Goal: Task Accomplishment & Management: Use online tool/utility

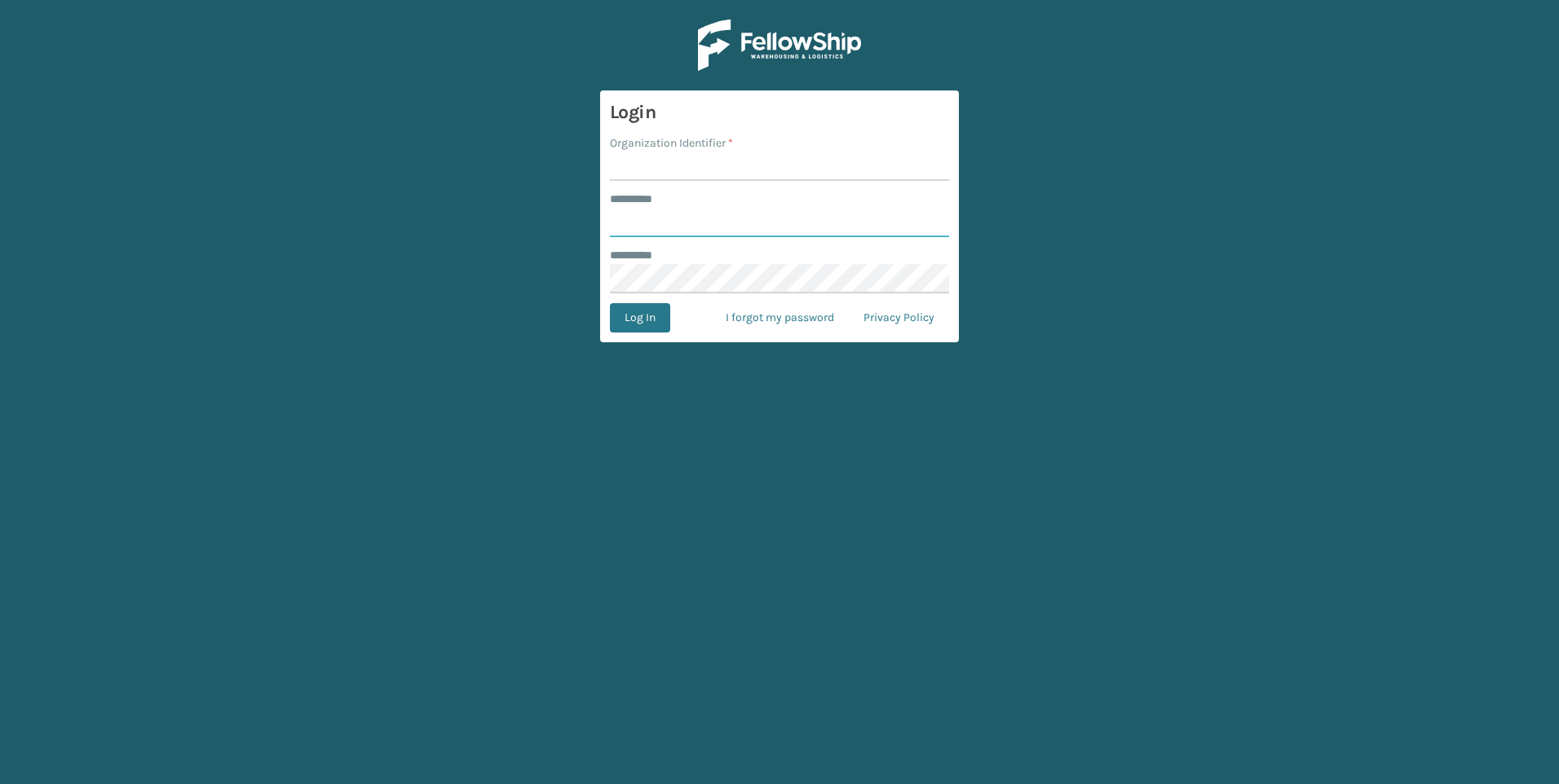
type input "***"
drag, startPoint x: 633, startPoint y: 144, endPoint x: 660, endPoint y: 163, distance: 33.0
click at [635, 144] on label "Organization Identifier *" at bounding box center [672, 142] width 123 height 17
click at [635, 151] on input "Organization Identifier *" at bounding box center [780, 166] width 339 height 30
click at [669, 167] on input "Organization Identifier *" at bounding box center [780, 166] width 339 height 30
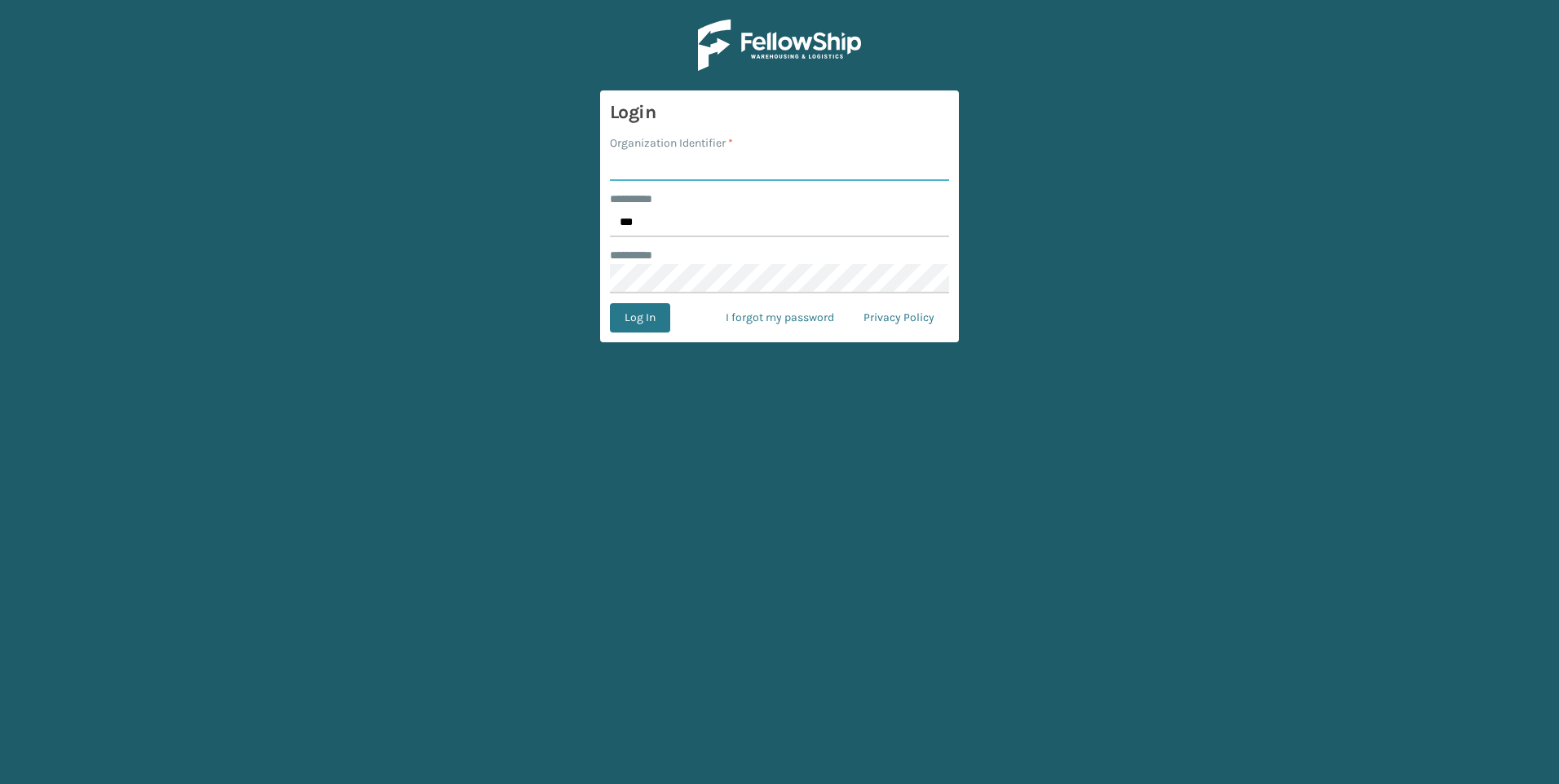
type input "Fellowship - West"
click at [659, 321] on button "Log In" at bounding box center [640, 318] width 60 height 30
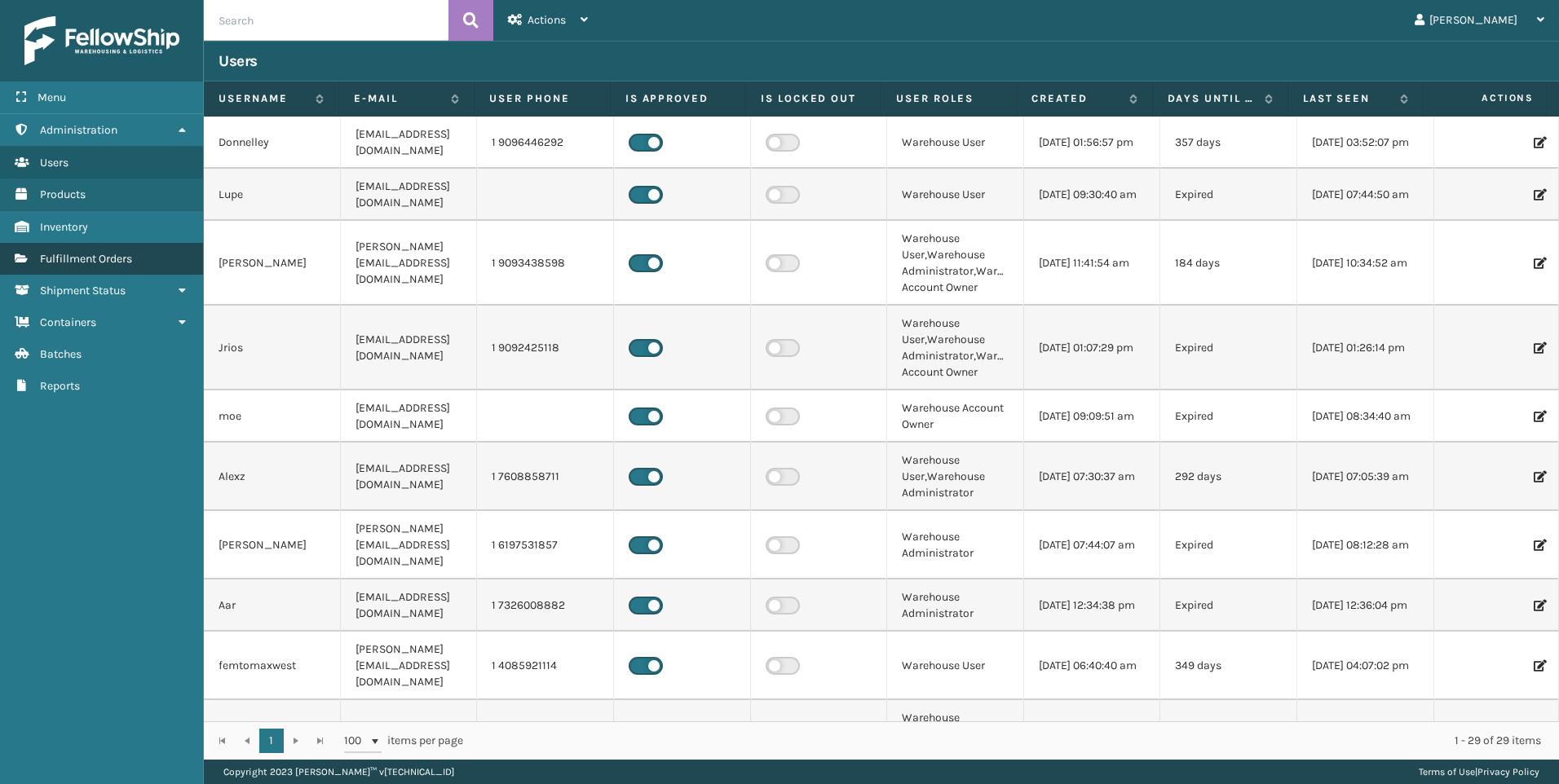
click at [110, 250] on link "Fulfillment Orders" at bounding box center [101, 258] width 203 height 32
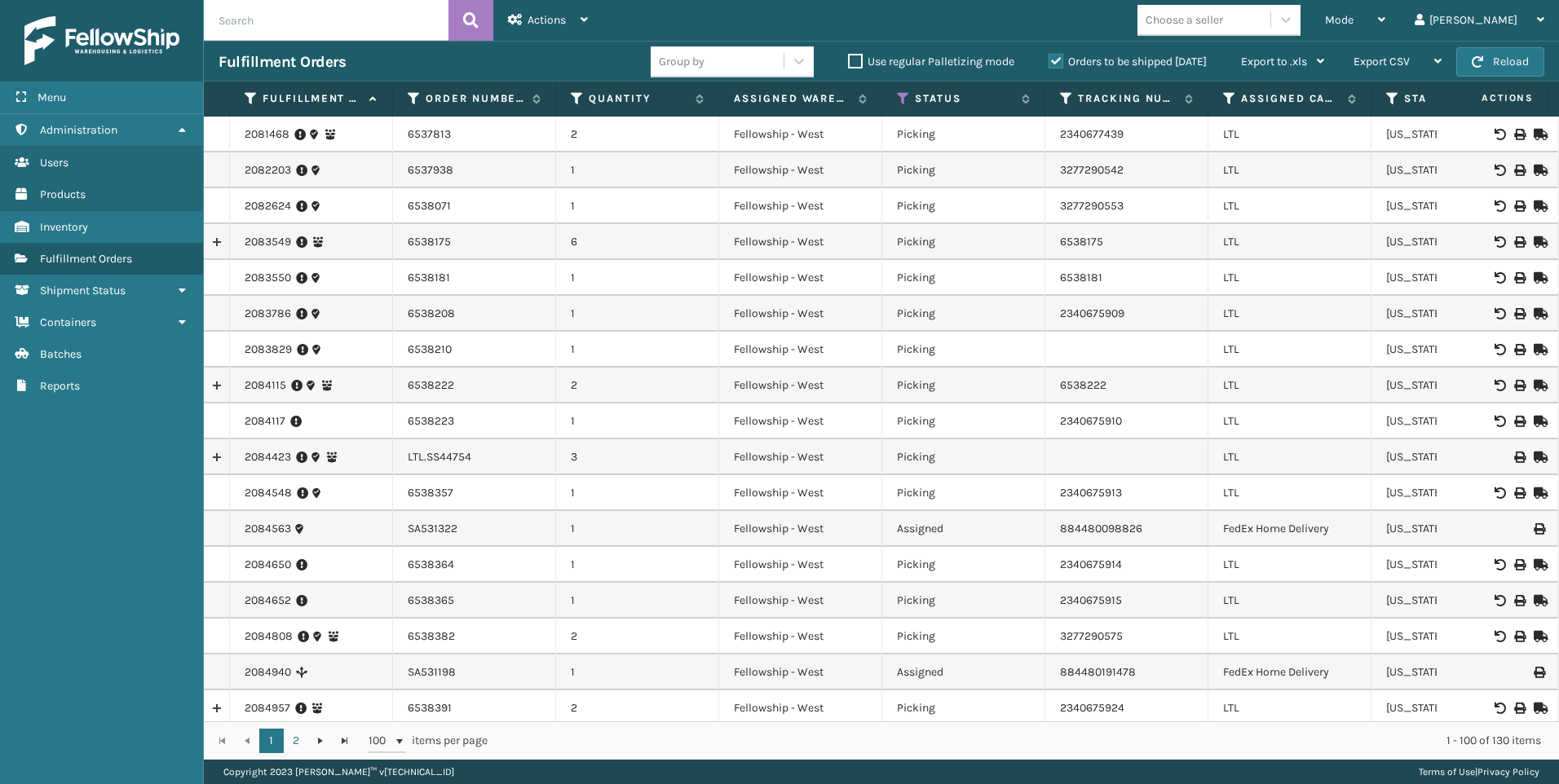
click at [1271, 22] on div "Choose a seller" at bounding box center [1203, 20] width 133 height 27
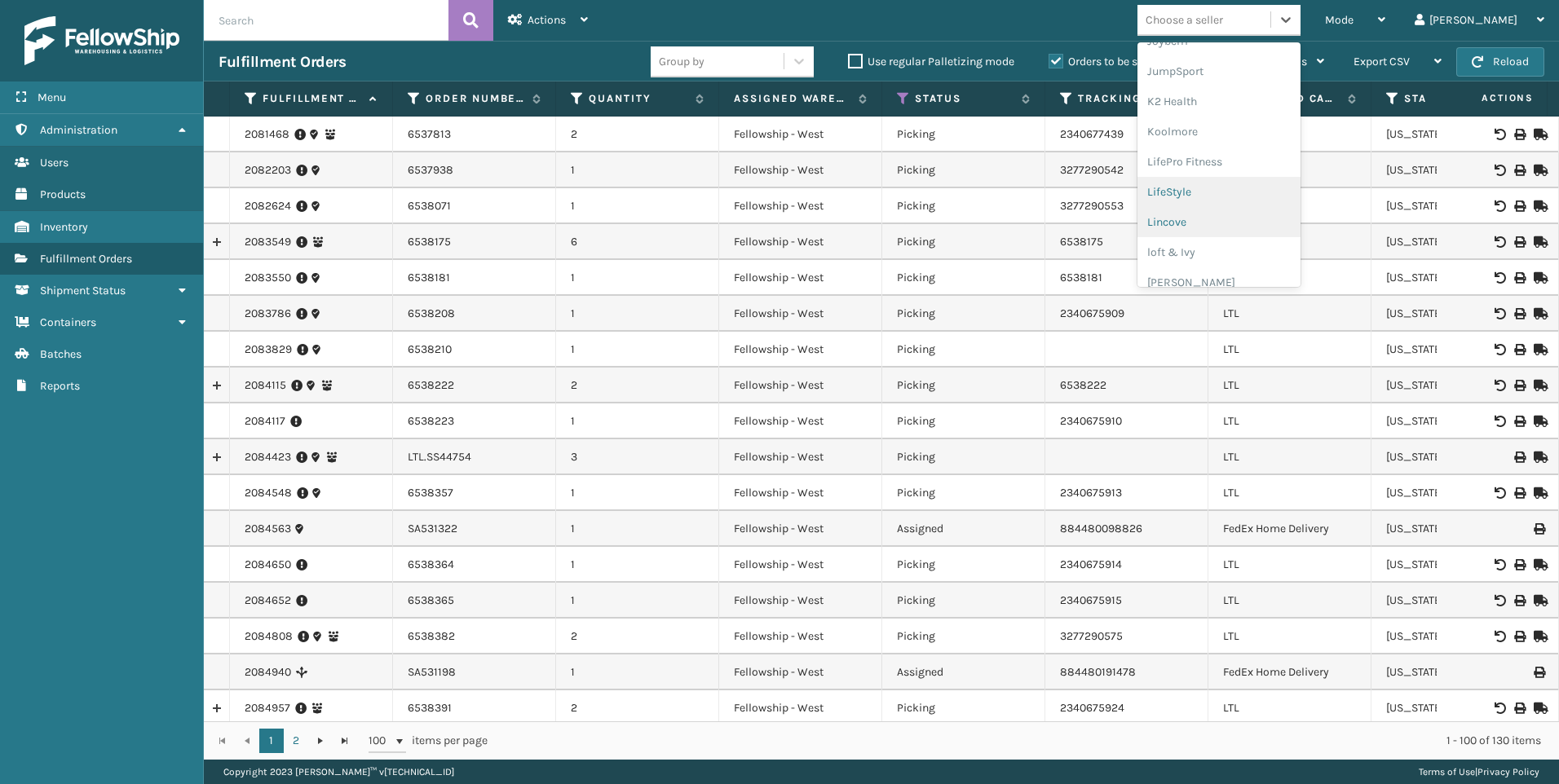
scroll to position [516, 0]
click at [1282, 124] on div "Koolmore" at bounding box center [1219, 118] width 163 height 30
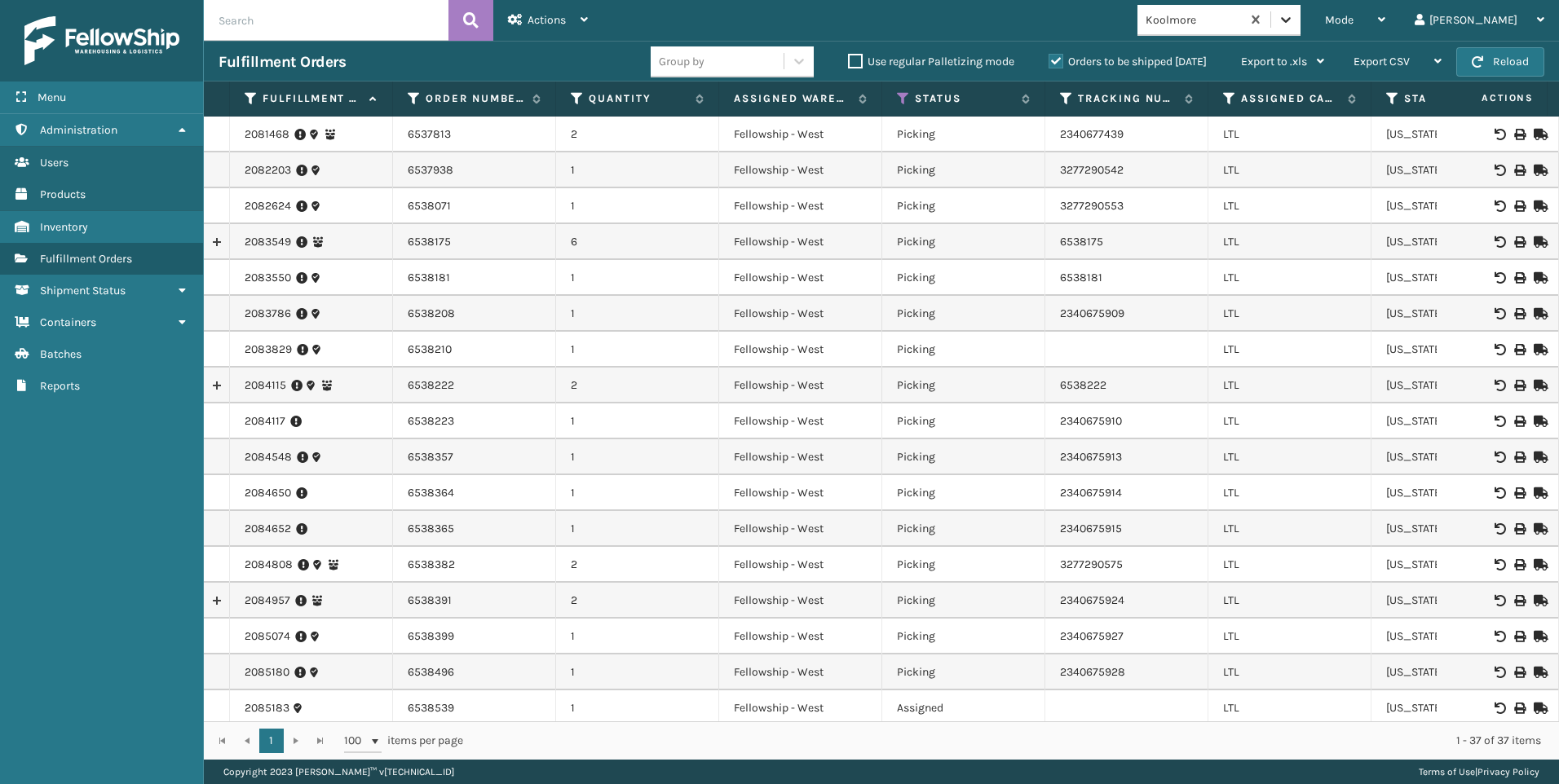
drag, startPoint x: 1431, startPoint y: 21, endPoint x: 1347, endPoint y: 26, distance: 84.1
click at [1385, 21] on div "Mode" at bounding box center [1355, 21] width 60 height 41
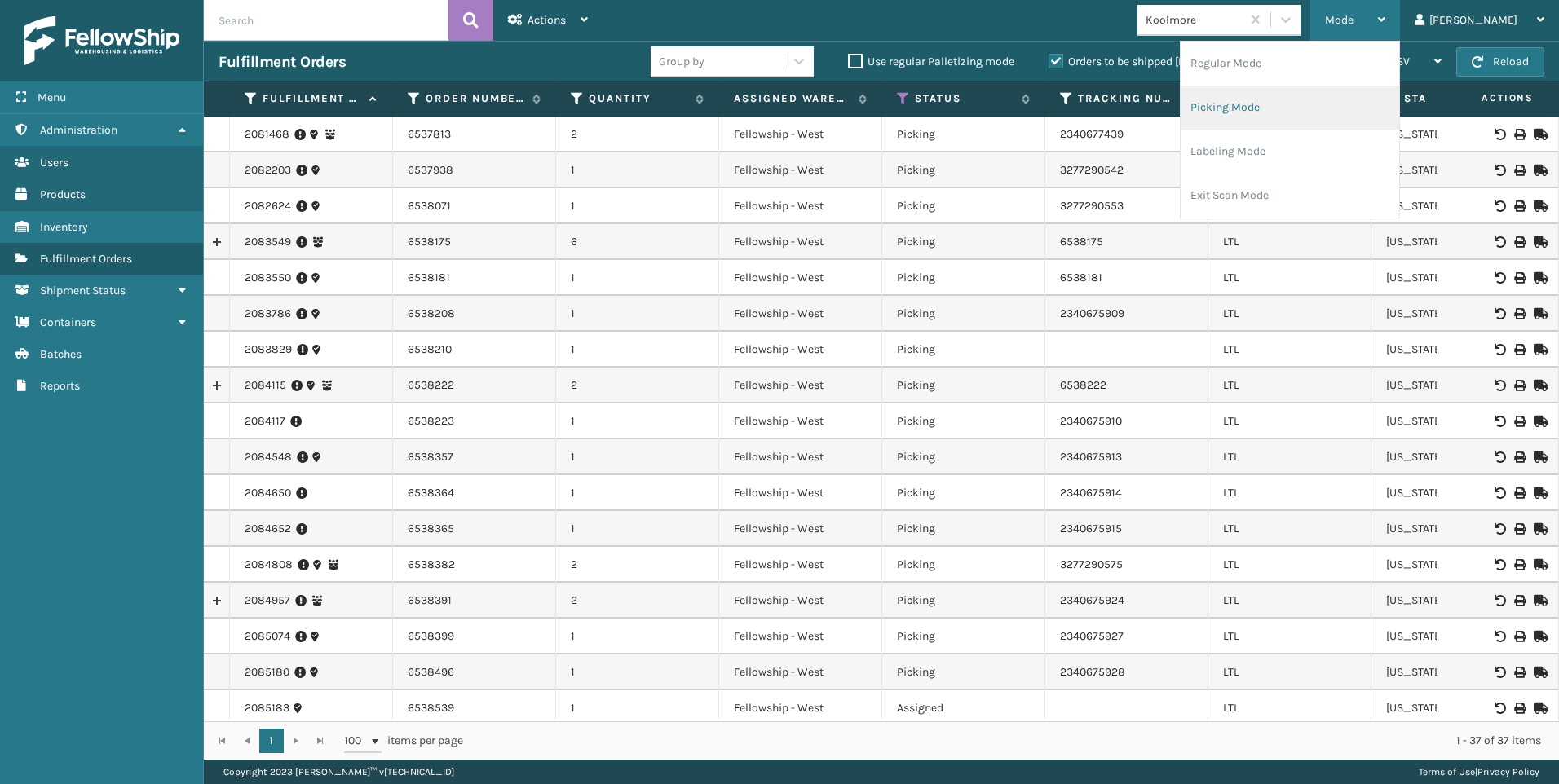
click at [1292, 102] on li "Picking Mode" at bounding box center [1291, 108] width 219 height 44
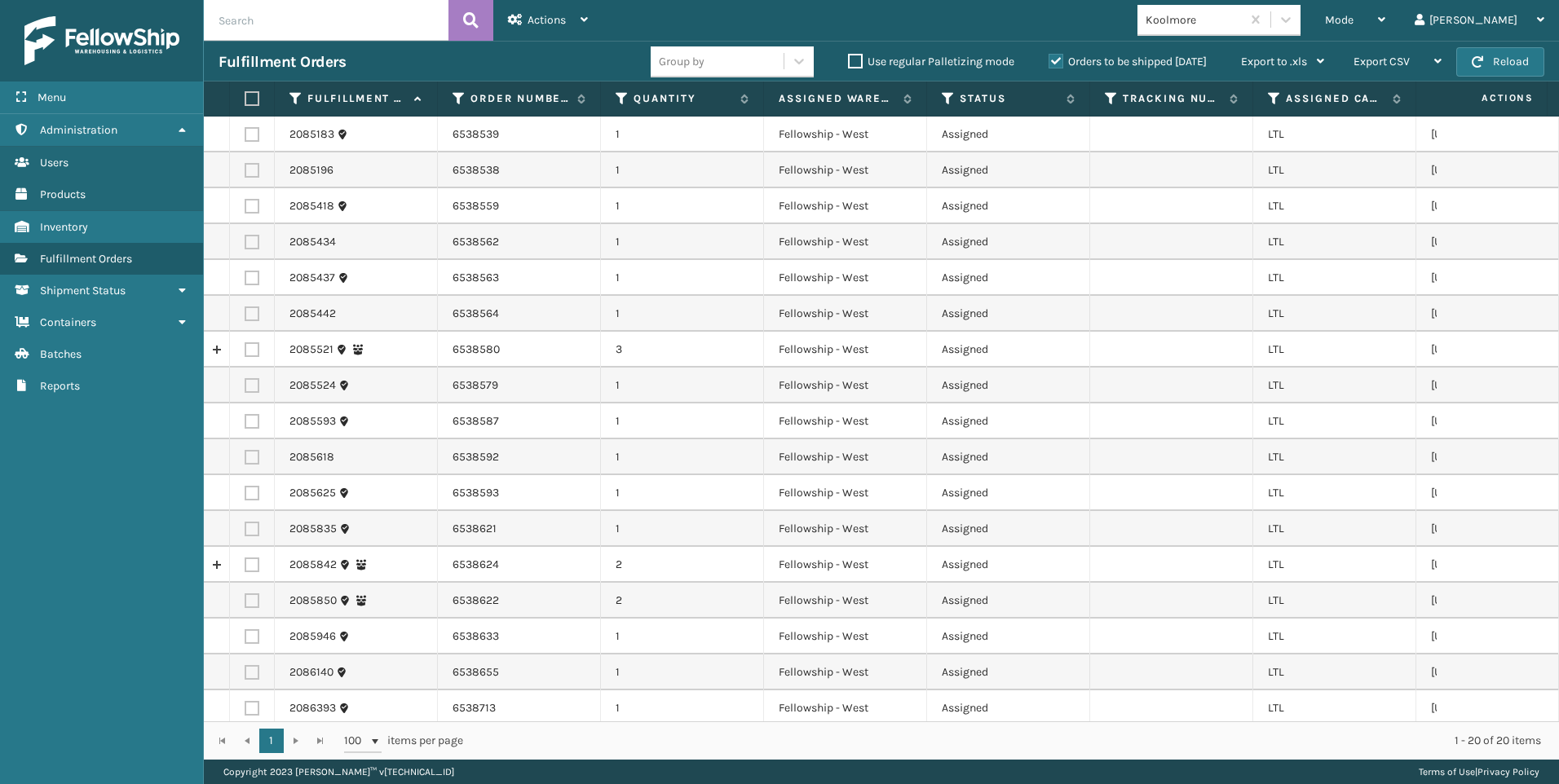
click at [1243, 19] on div "Koolmore" at bounding box center [1194, 20] width 97 height 17
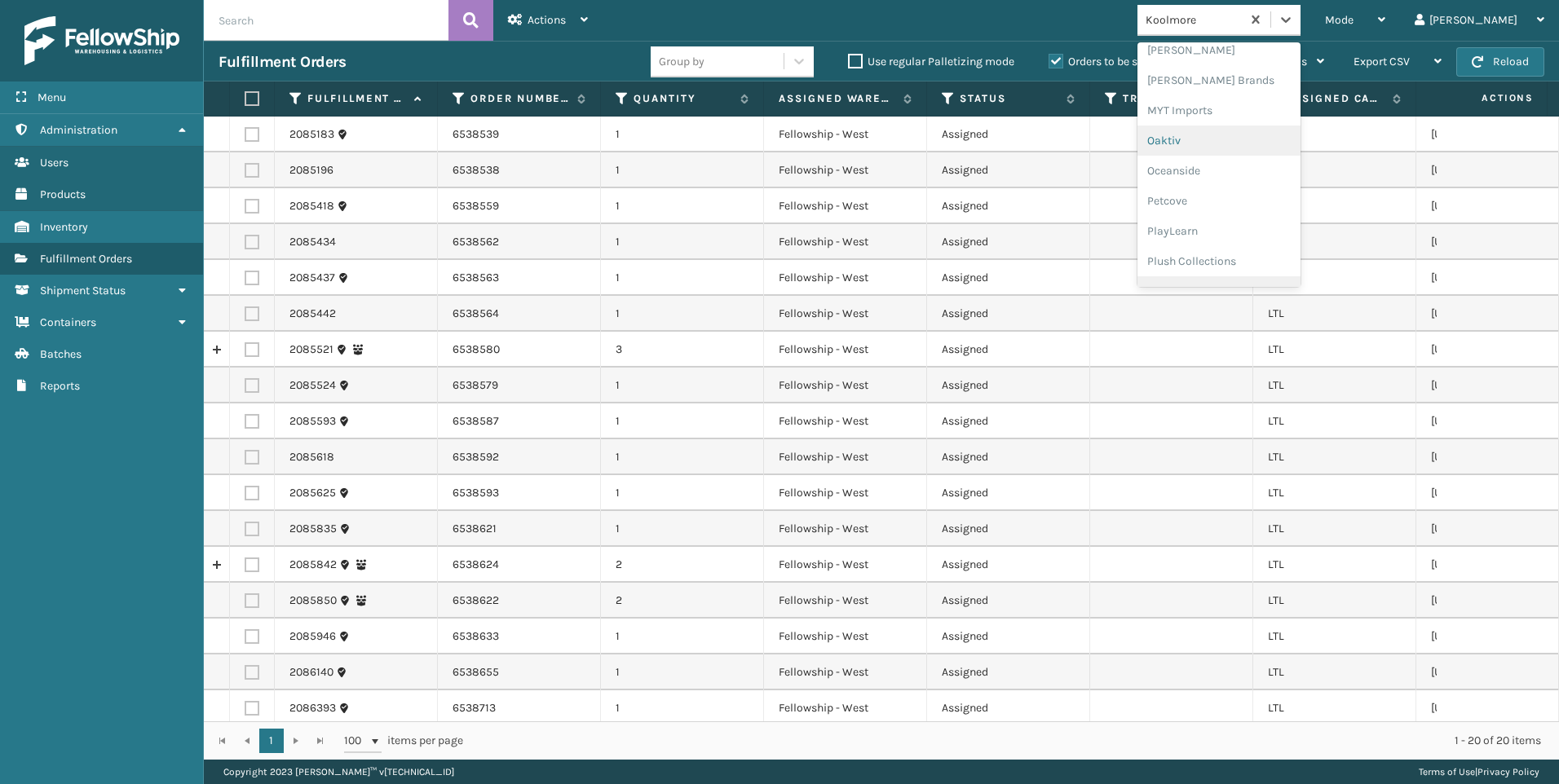
scroll to position [818, 0]
click at [1291, 236] on div "SleepGeekz" at bounding box center [1219, 238] width 163 height 30
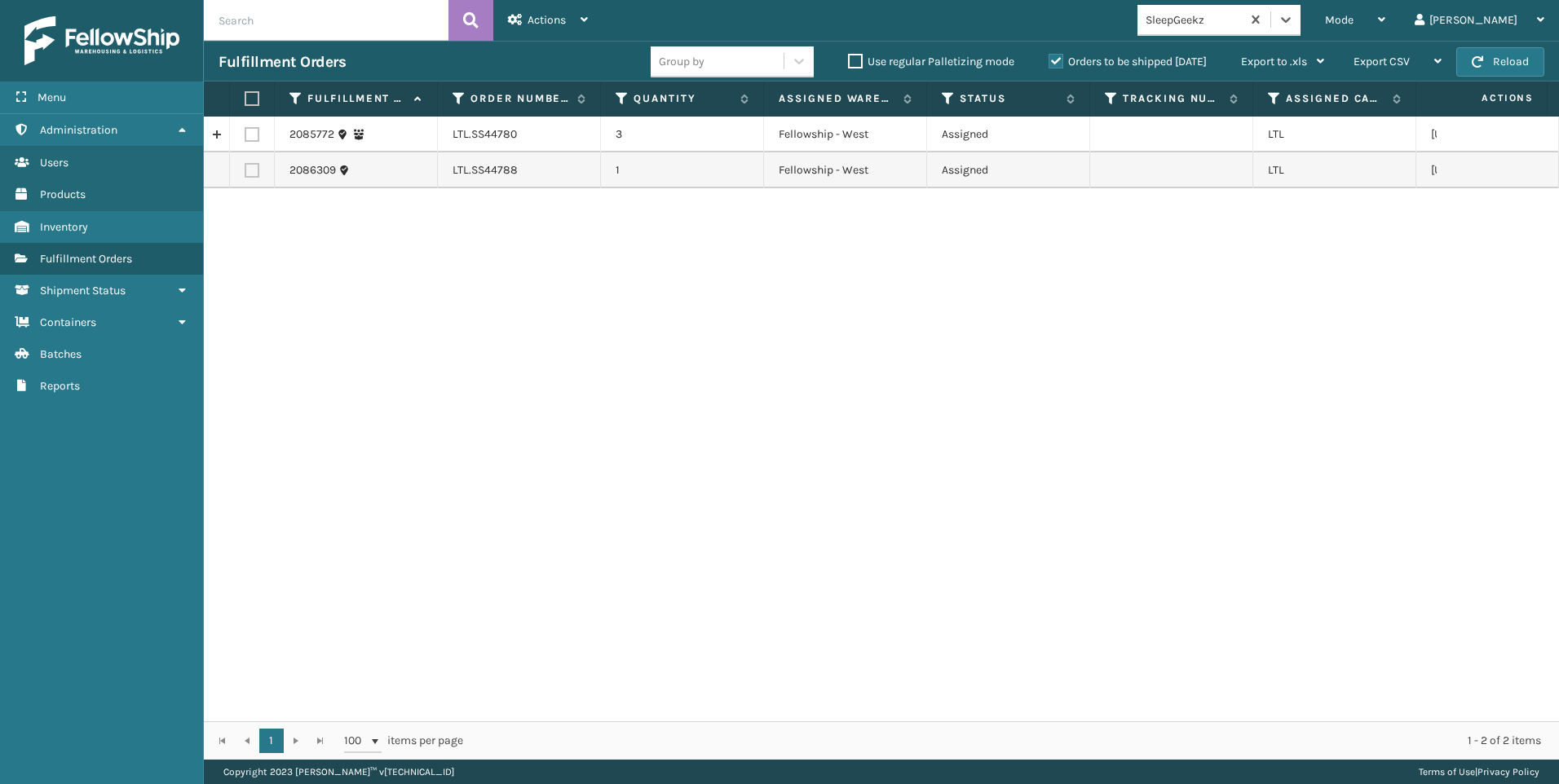
click at [252, 87] on th at bounding box center [252, 99] width 44 height 35
click at [261, 99] on th at bounding box center [252, 99] width 44 height 35
click at [254, 96] on label at bounding box center [249, 99] width 10 height 15
click at [245, 96] on input "checkbox" at bounding box center [244, 99] width 1 height 11
checkbox input "true"
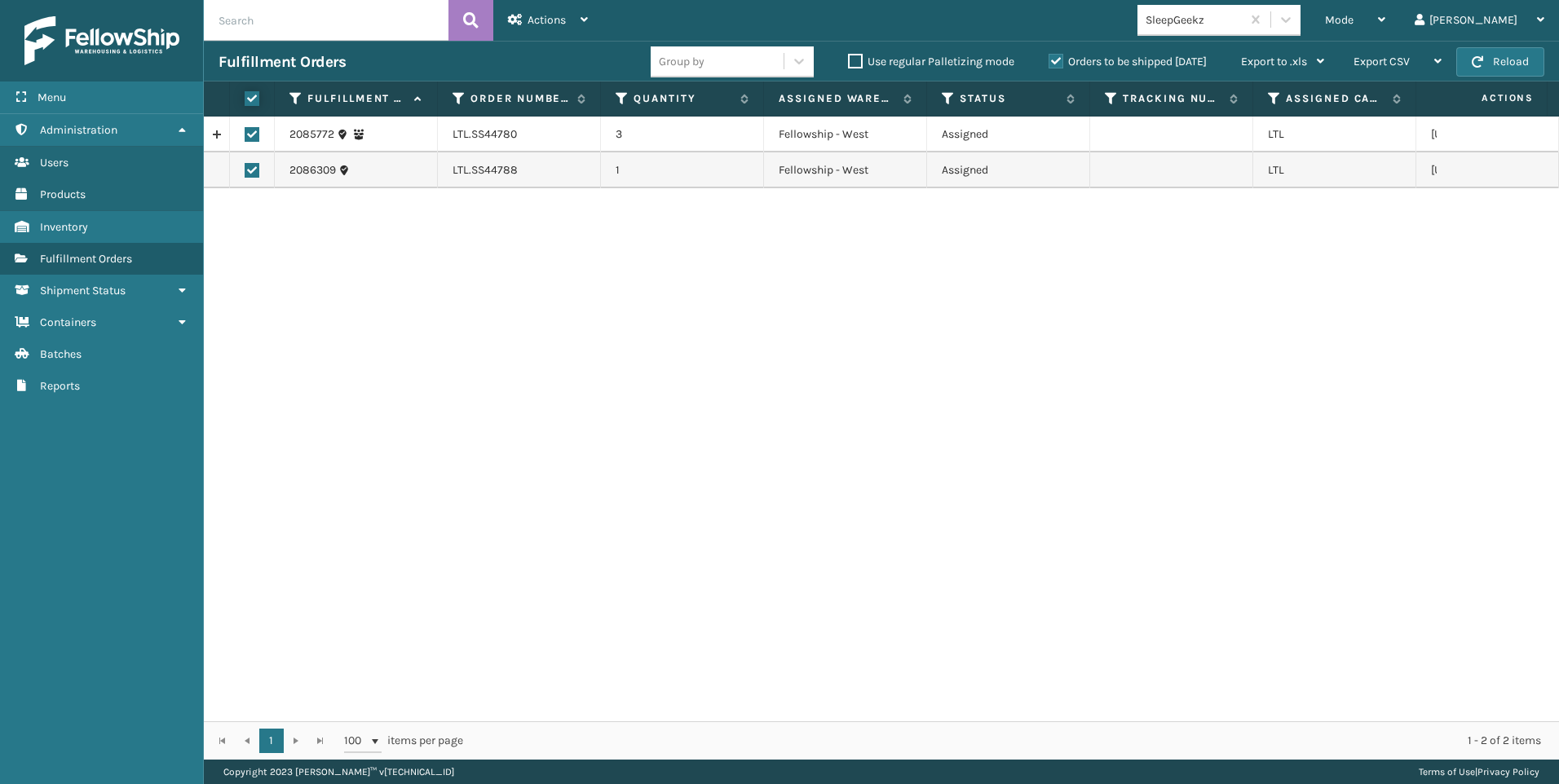
checkbox input "true"
click at [565, 10] on div "Actions" at bounding box center [547, 21] width 80 height 41
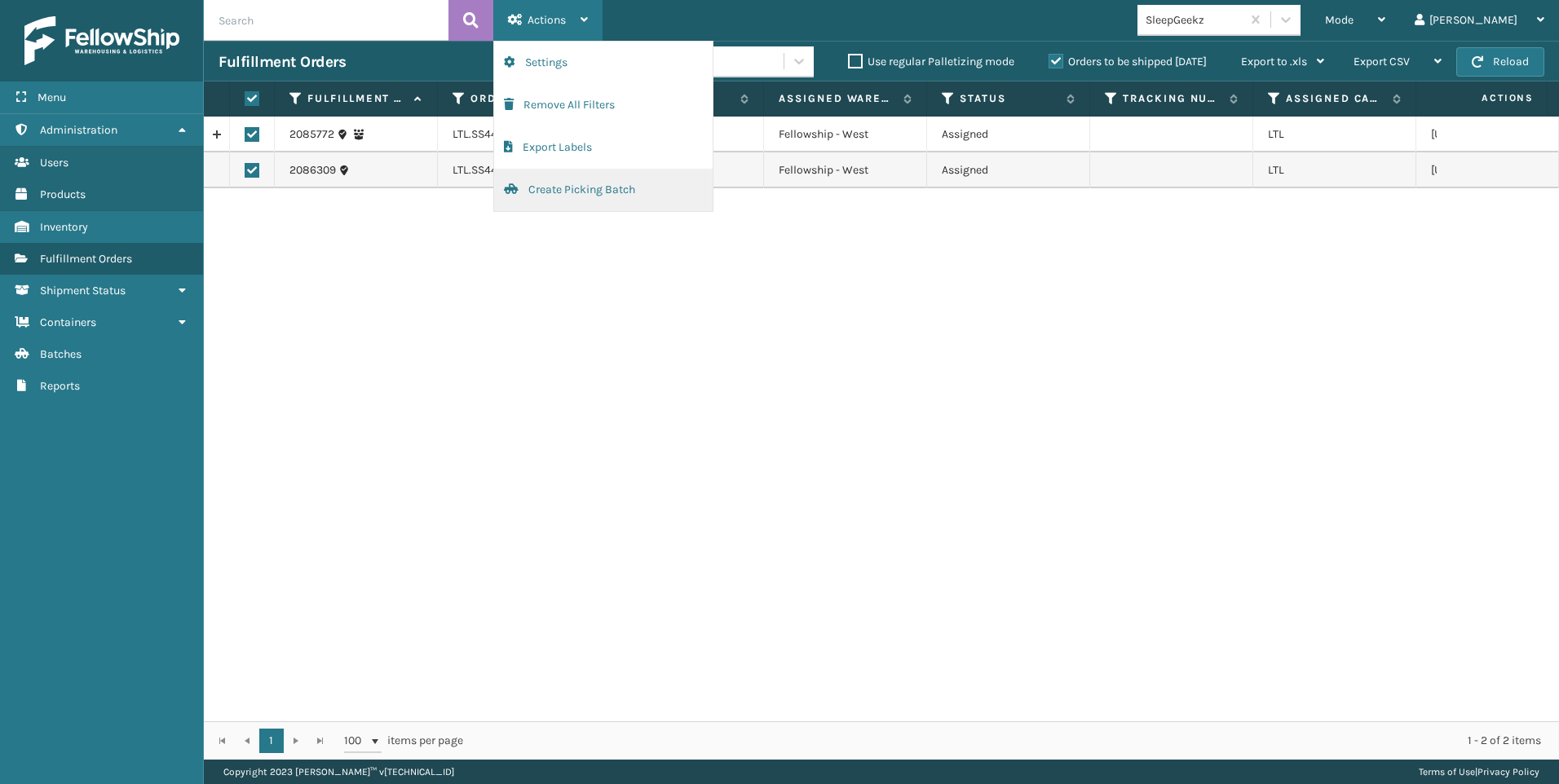
click at [604, 189] on button "Create Picking Batch" at bounding box center [603, 190] width 219 height 43
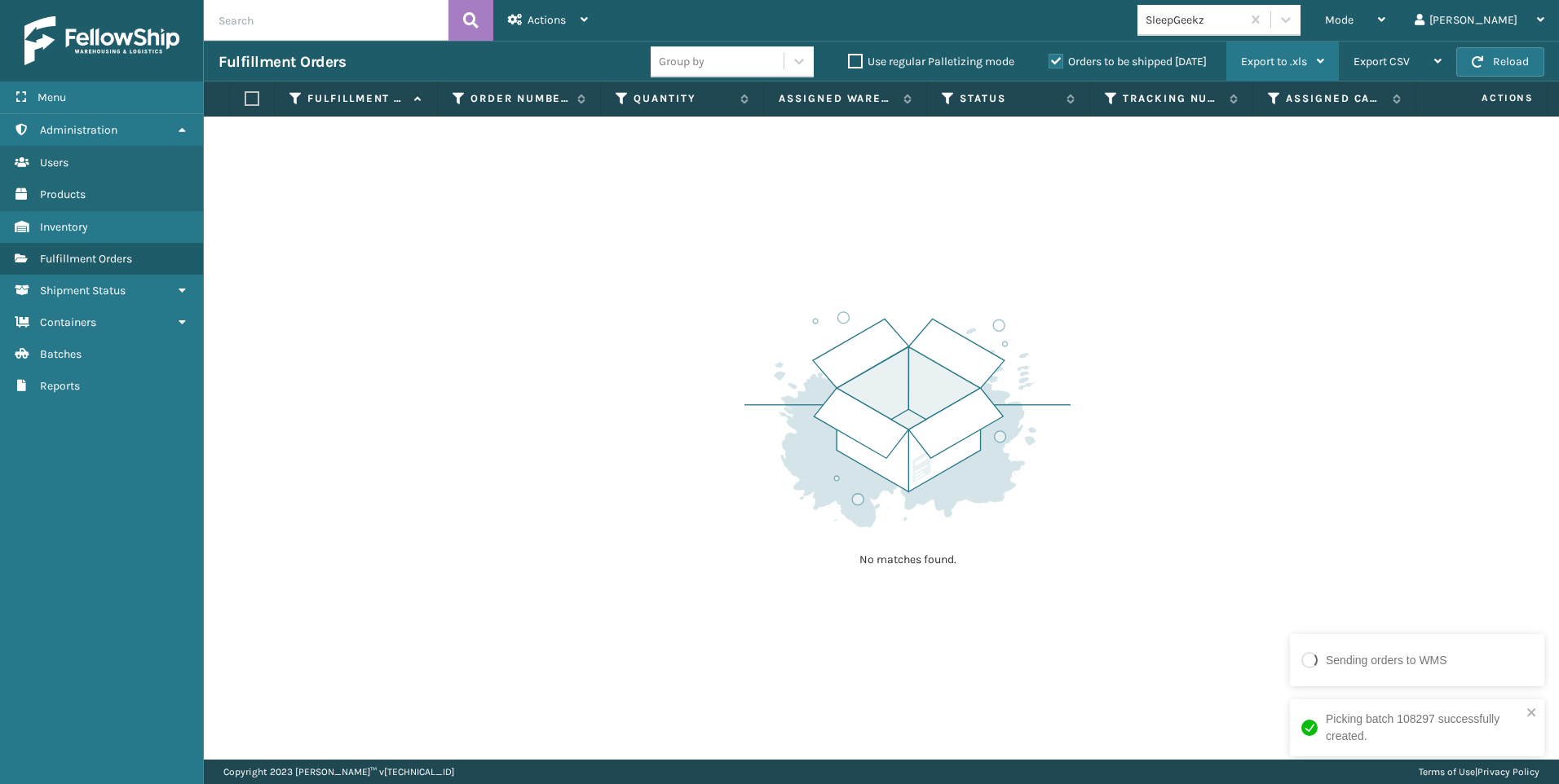
click at [1256, 42] on div "Export to .xls" at bounding box center [1282, 63] width 83 height 41
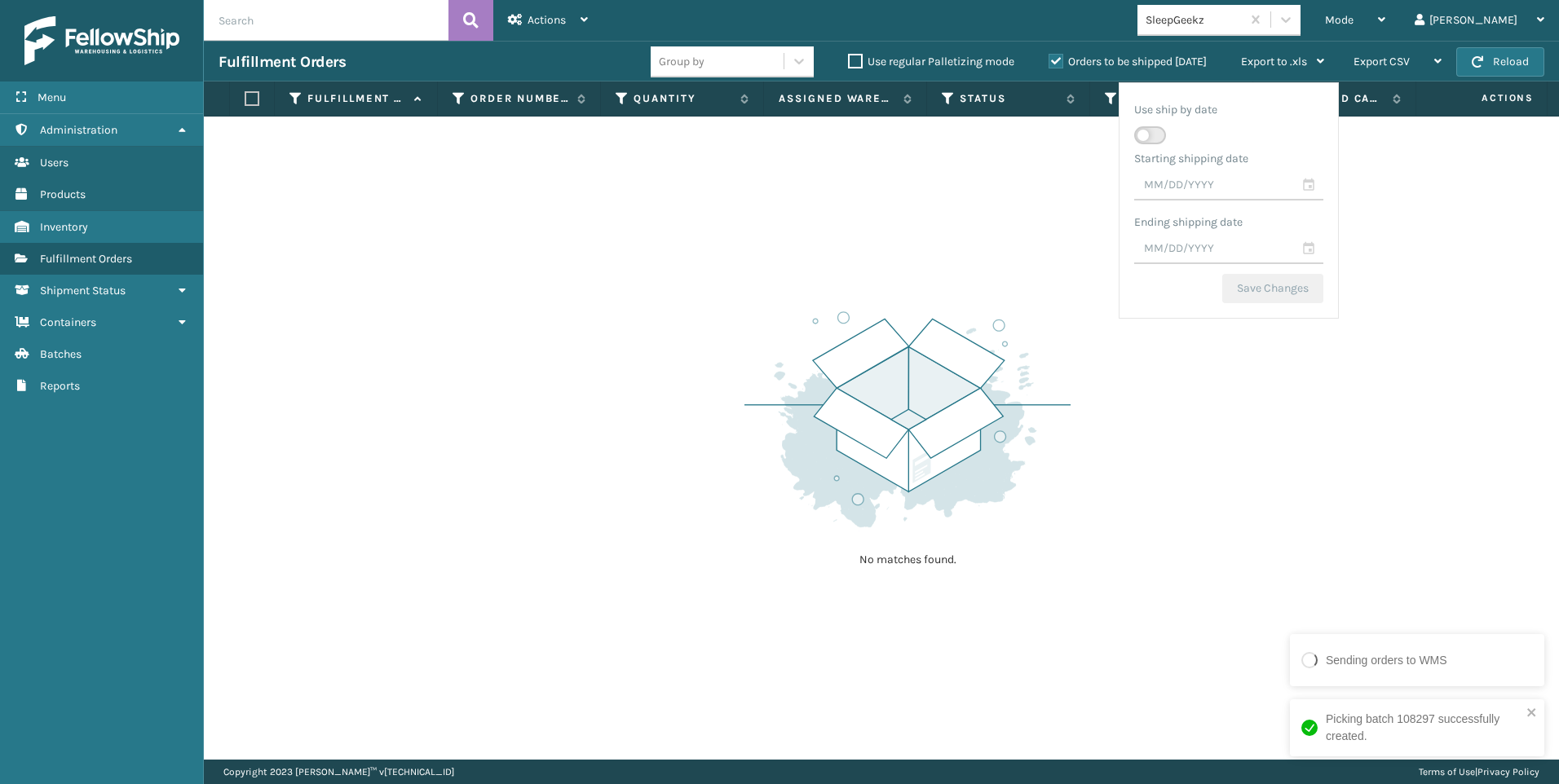
click at [1243, 21] on div "SleepGeekz" at bounding box center [1194, 20] width 97 height 17
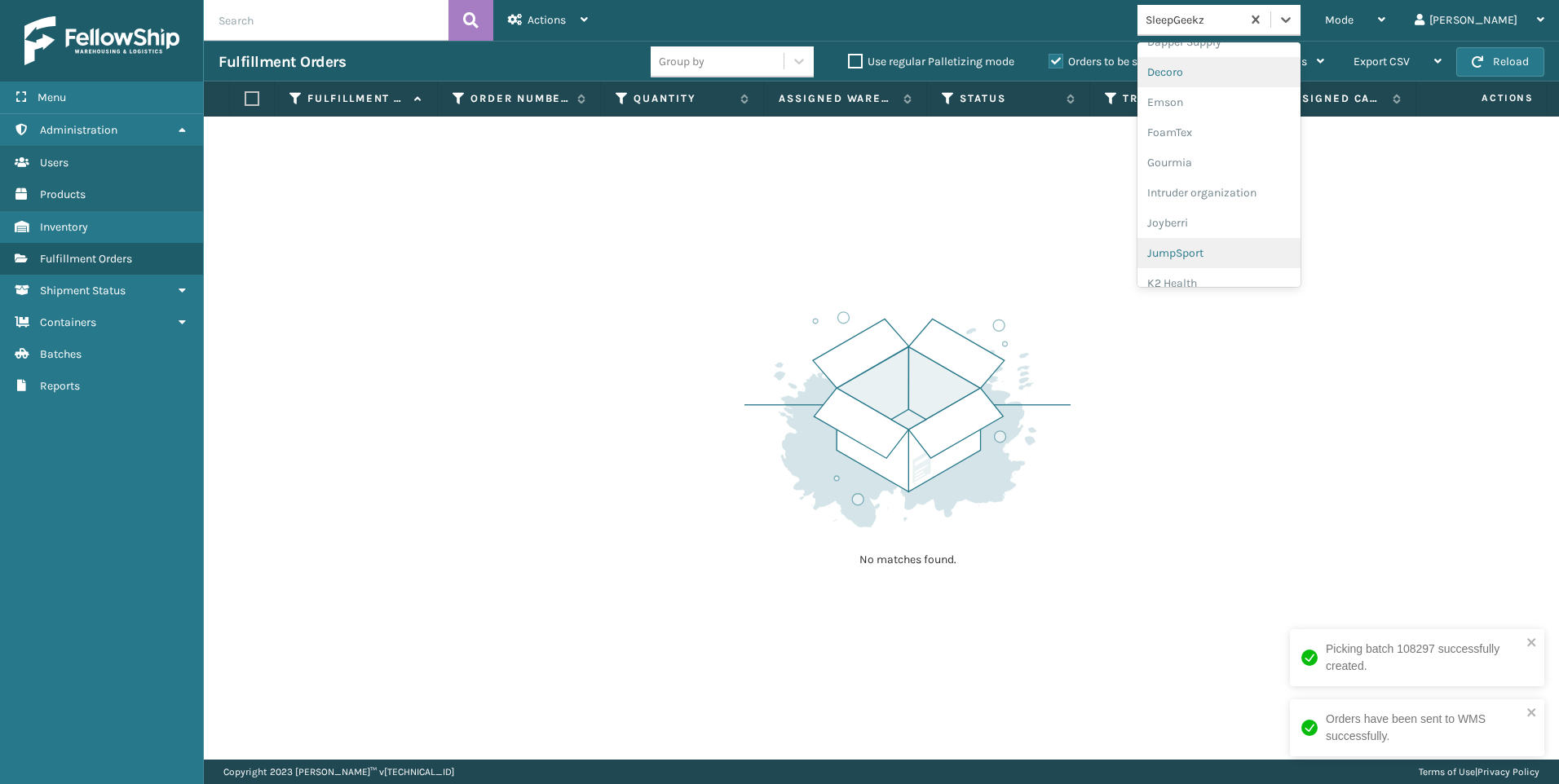
scroll to position [407, 0]
click at [1268, 215] on div "Koolmore" at bounding box center [1219, 226] width 163 height 30
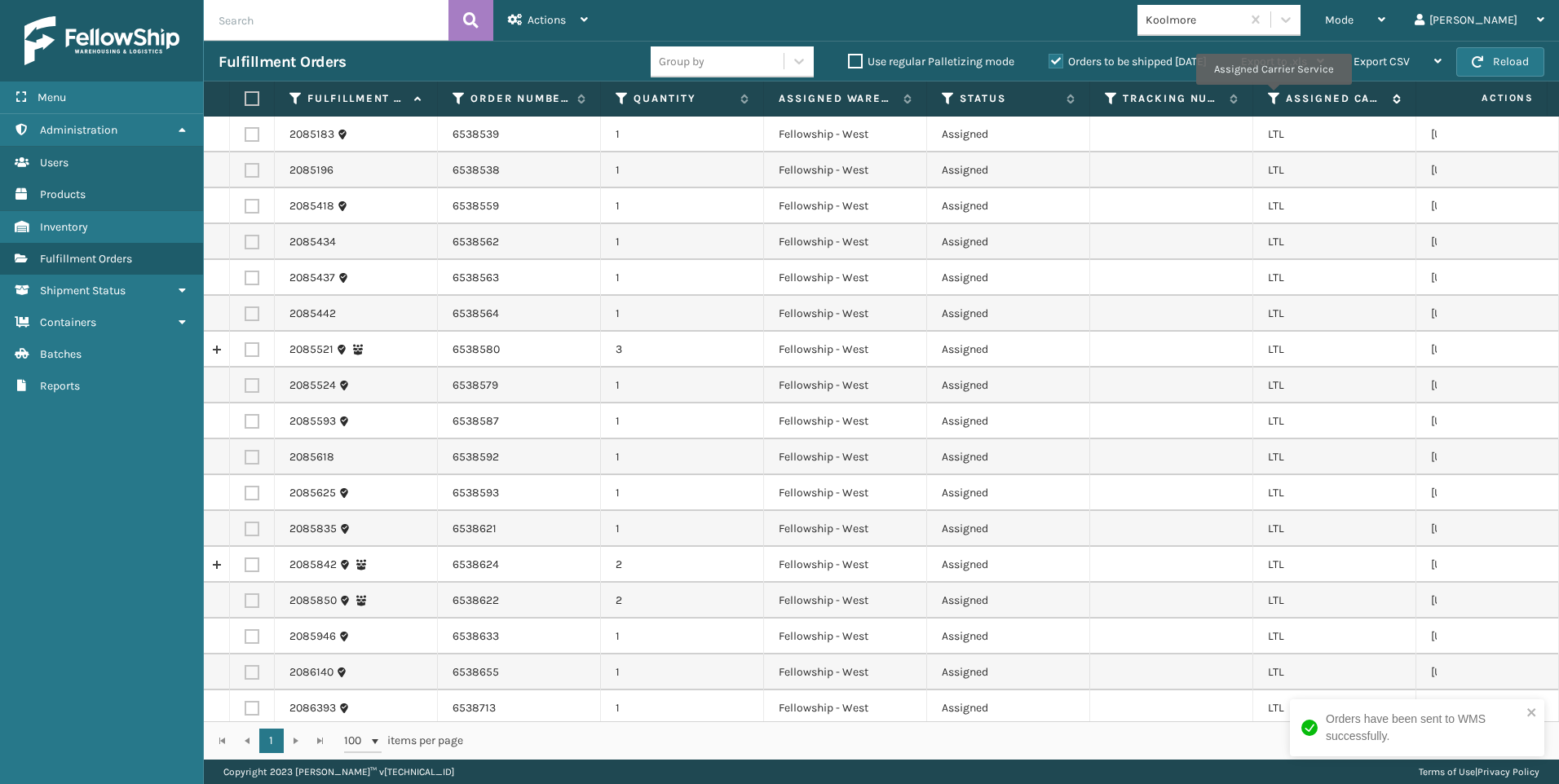
drag, startPoint x: 1273, startPoint y: 96, endPoint x: 1270, endPoint y: 113, distance: 17.3
click at [1273, 96] on icon at bounding box center [1275, 99] width 13 height 15
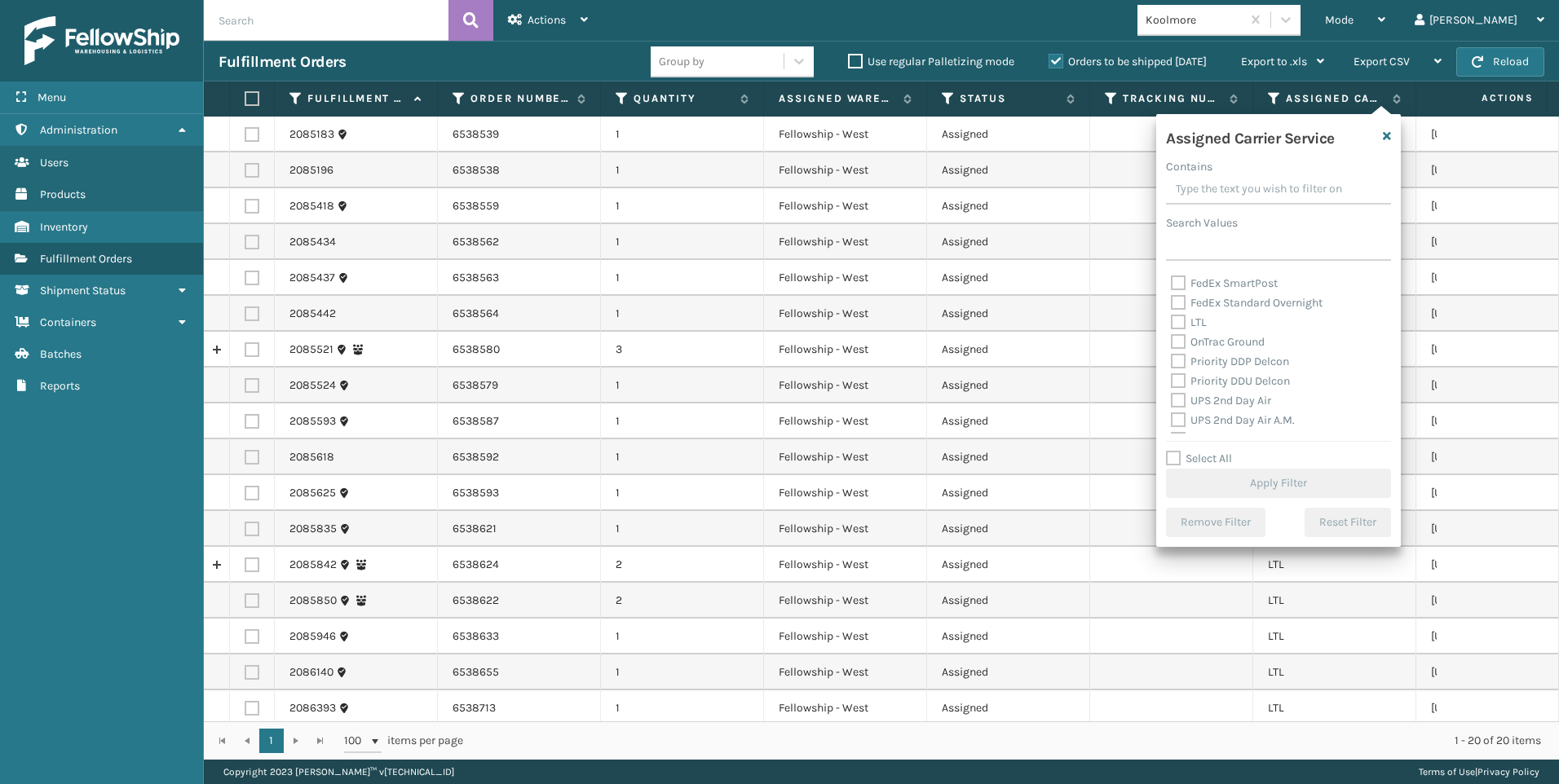
scroll to position [163, 0]
click at [1191, 353] on label "LTL" at bounding box center [1189, 351] width 36 height 14
click at [1172, 353] on input "LTL" at bounding box center [1171, 347] width 1 height 11
checkbox input "true"
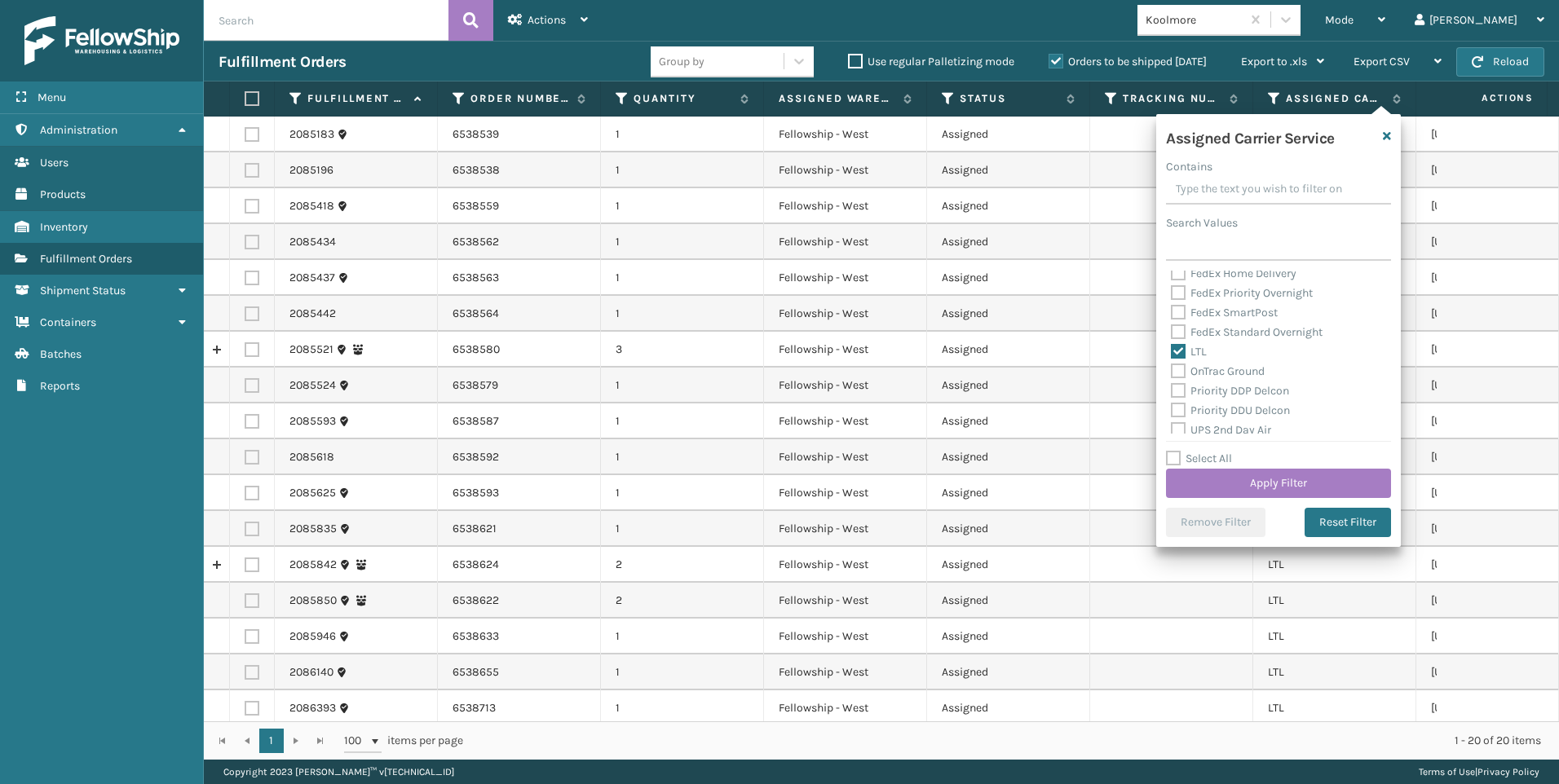
click at [1237, 466] on div "Select All Apply Filter" at bounding box center [1278, 473] width 225 height 49
click at [1240, 476] on button "Apply Filter" at bounding box center [1278, 484] width 225 height 30
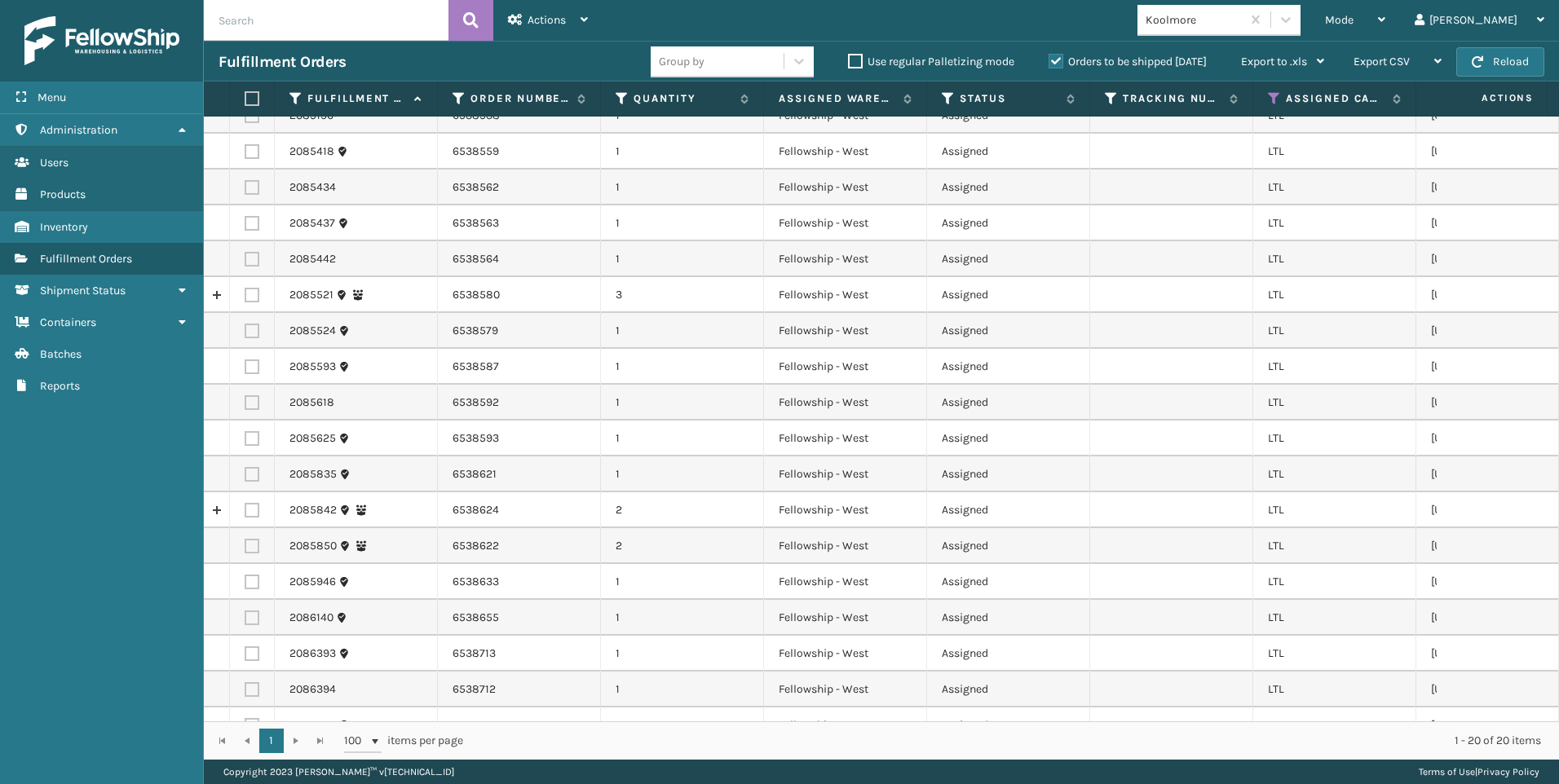
scroll to position [125, 0]
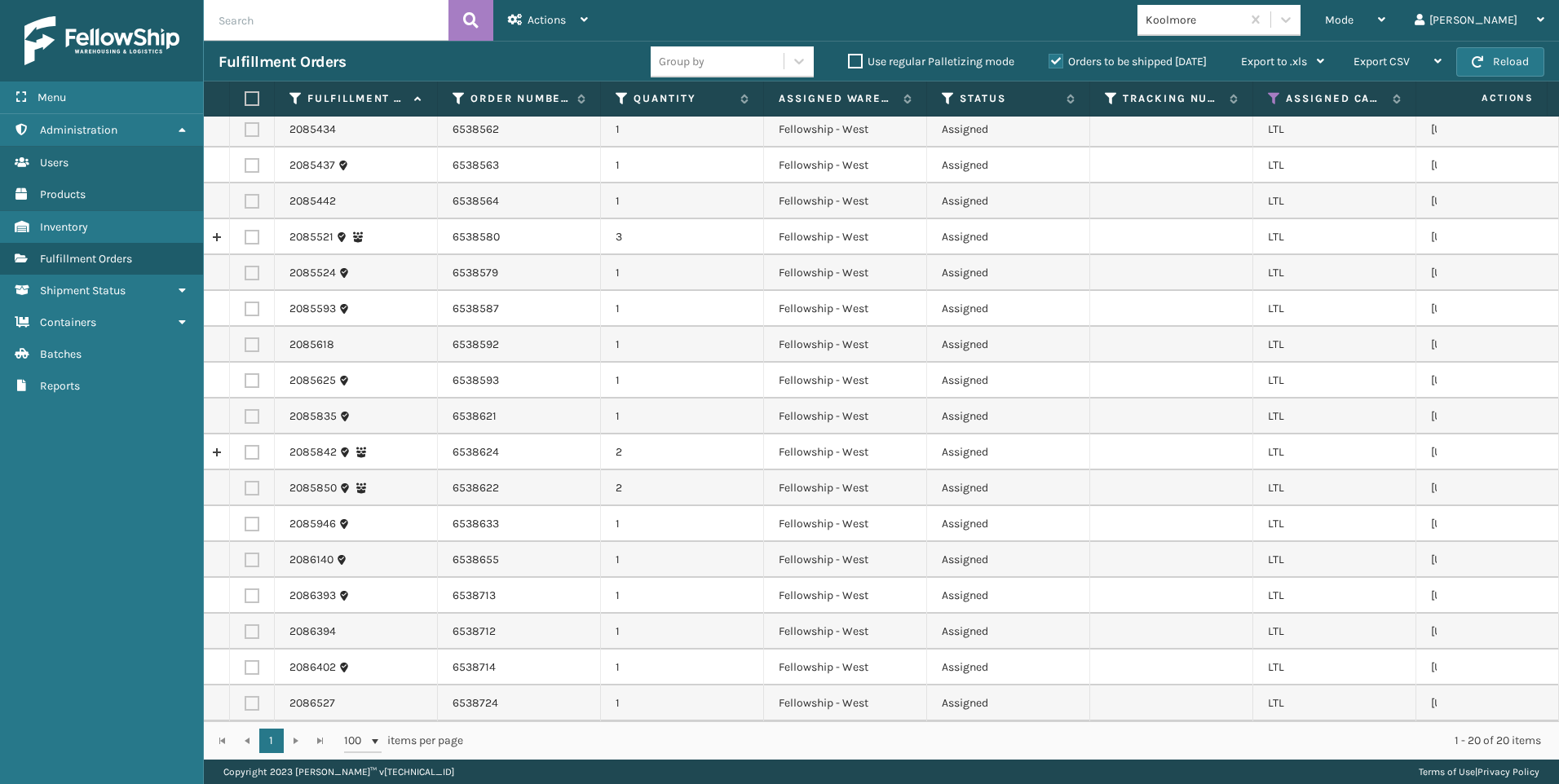
click at [245, 106] on th at bounding box center [252, 99] width 44 height 35
click at [263, 94] on th at bounding box center [252, 99] width 44 height 35
click at [261, 95] on th at bounding box center [252, 99] width 44 height 35
click at [254, 95] on label at bounding box center [249, 99] width 10 height 15
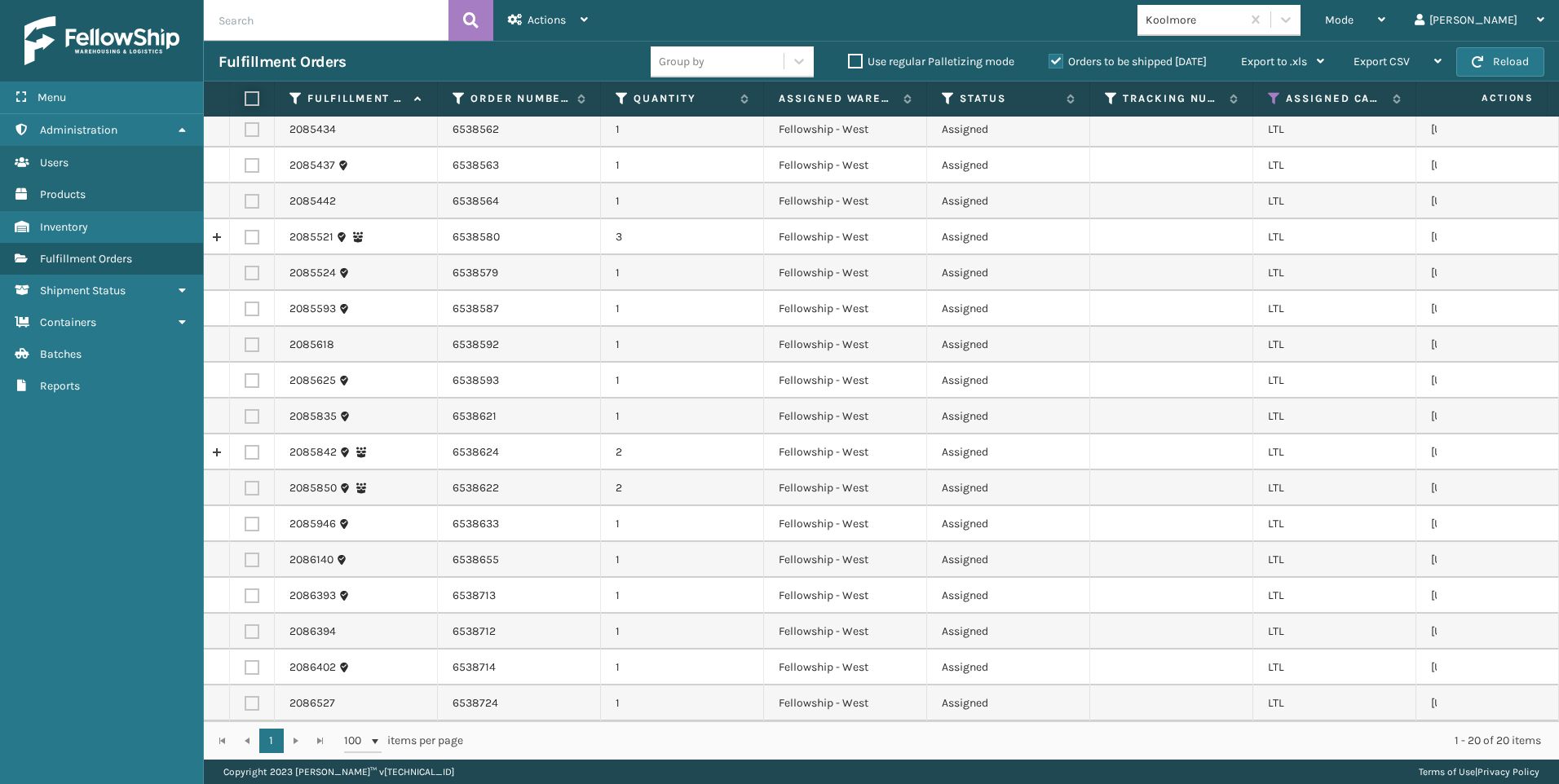
click at [245, 95] on input "checkbox" at bounding box center [244, 99] width 1 height 11
checkbox input "true"
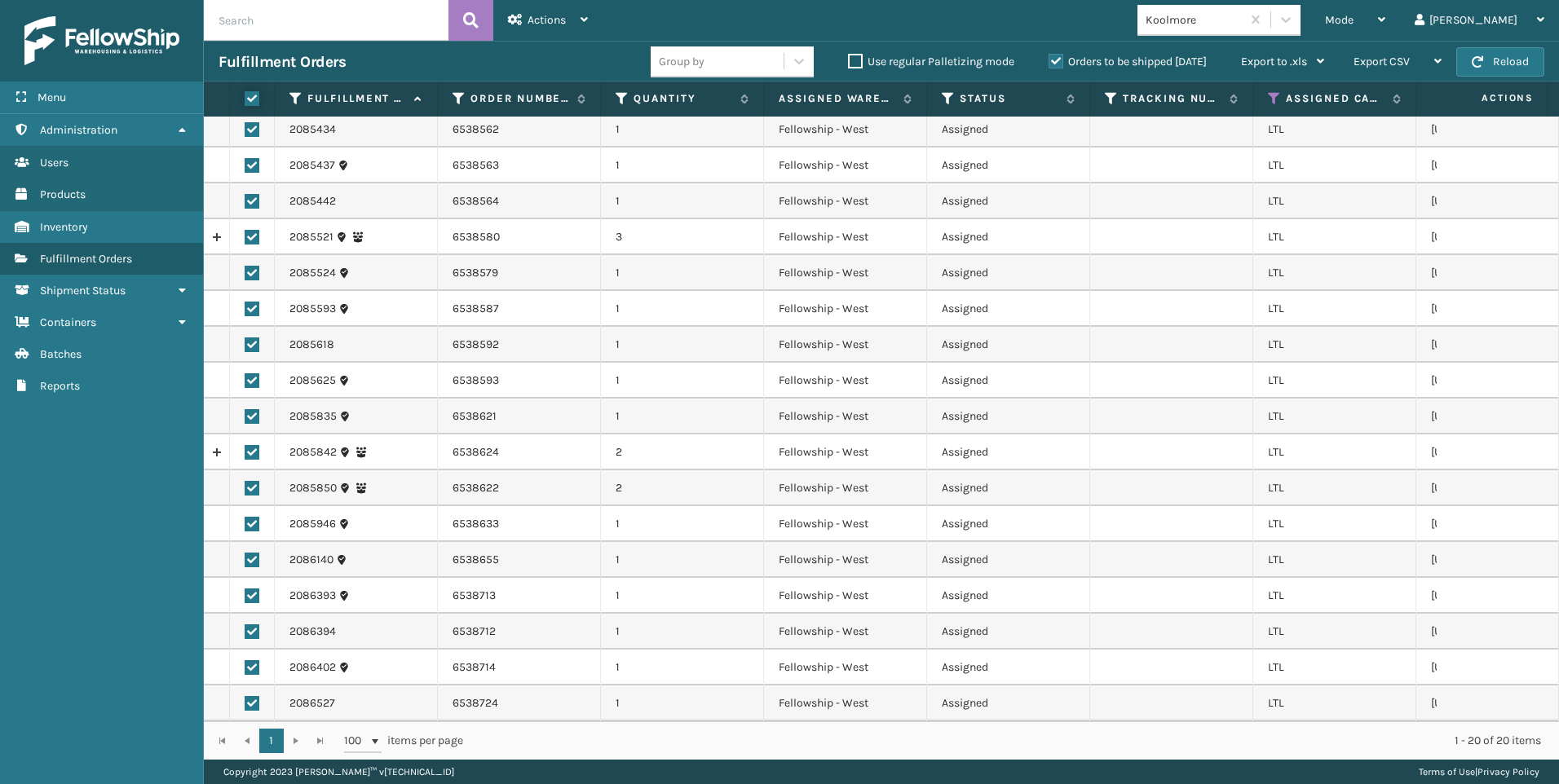
checkbox input "true"
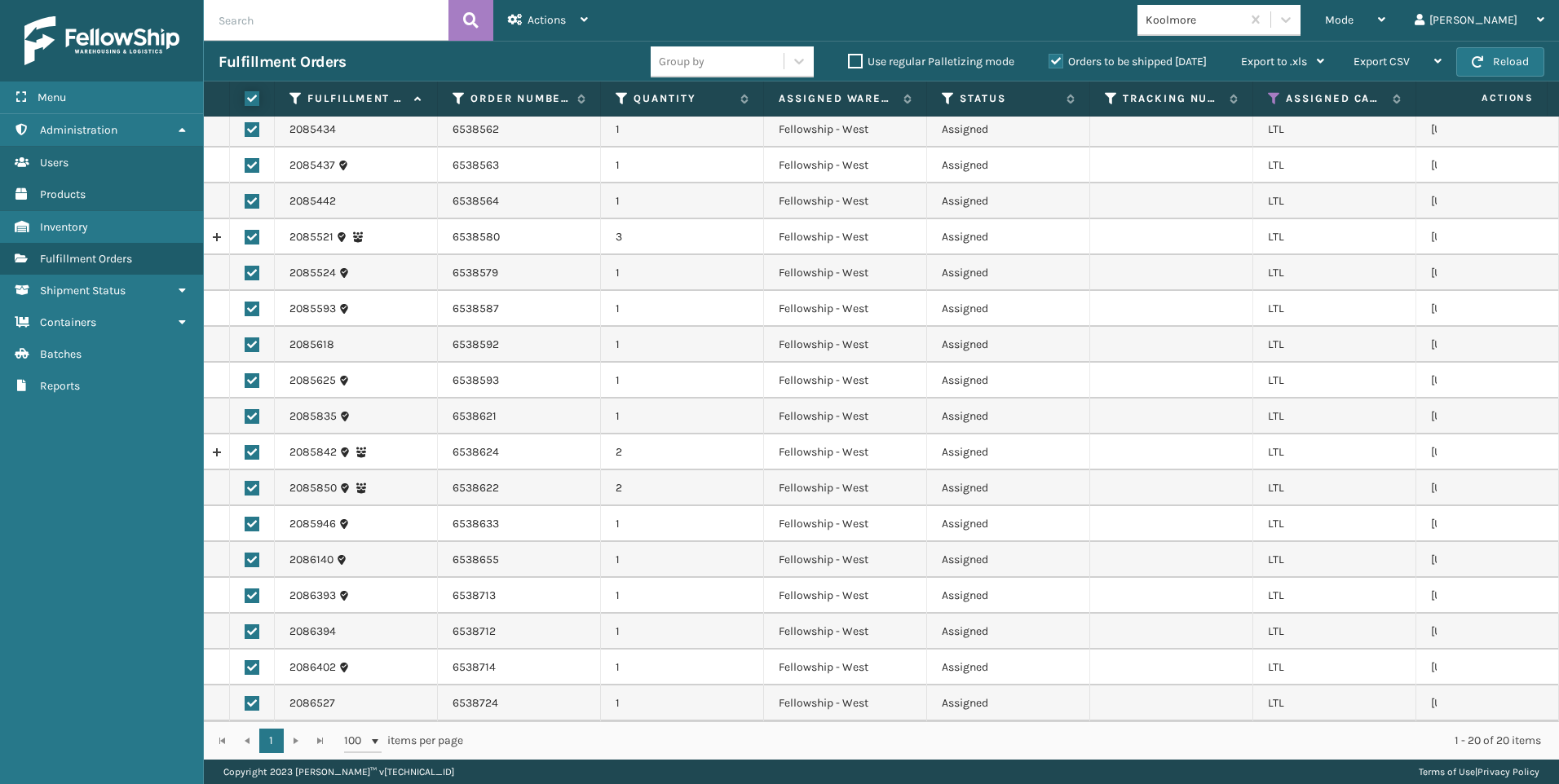
checkbox input "true"
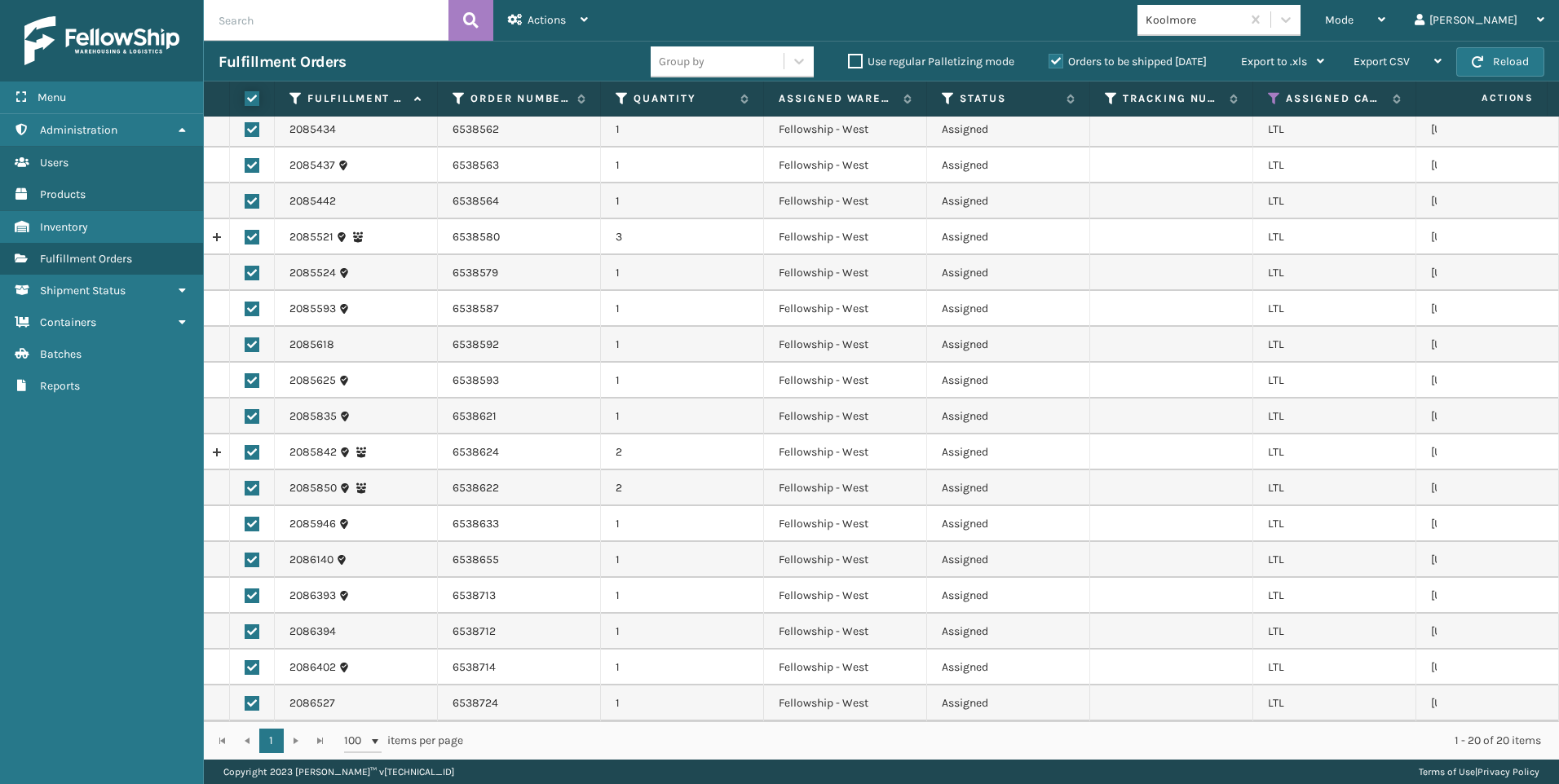
checkbox input "true"
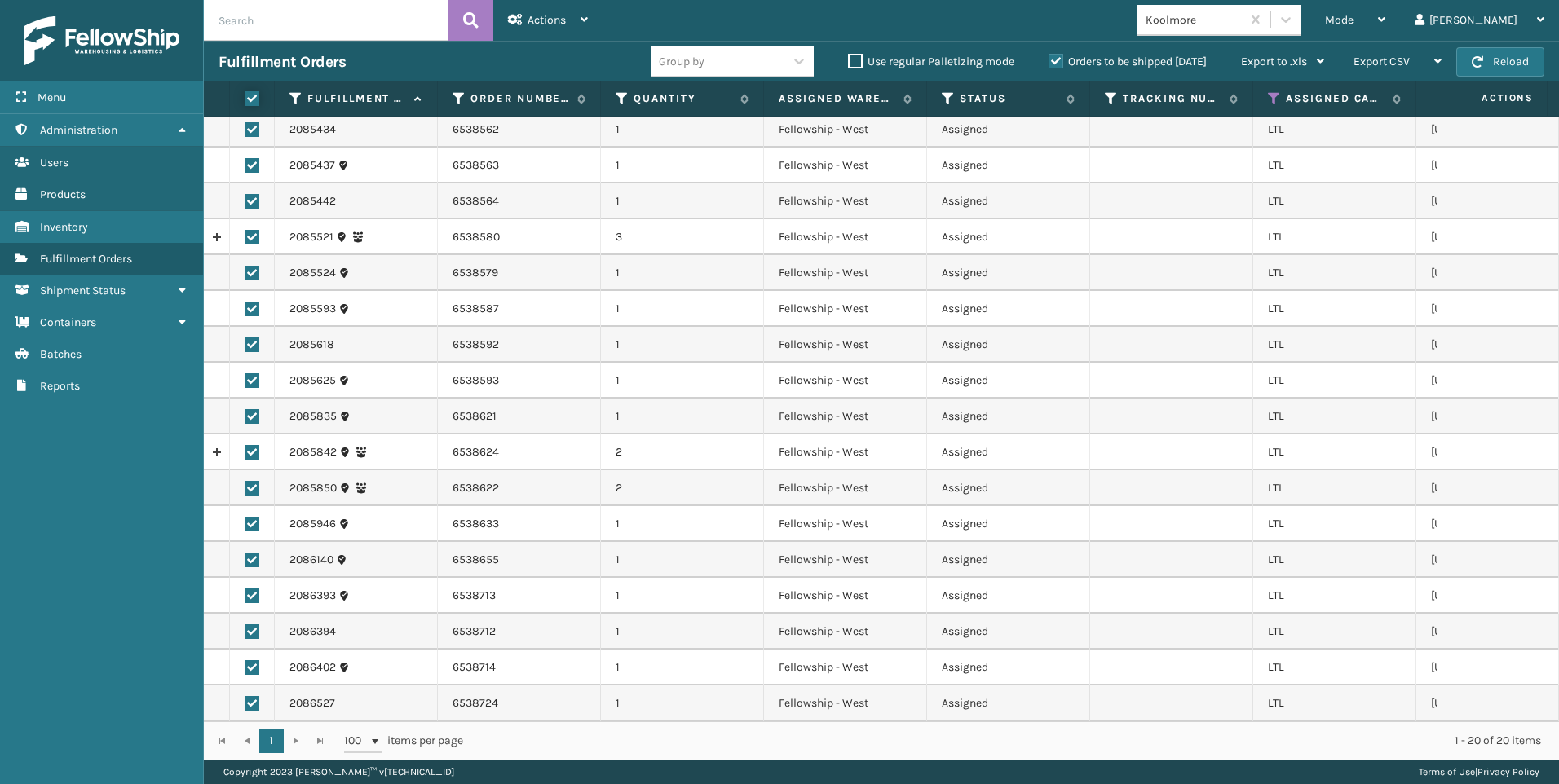
checkbox input "true"
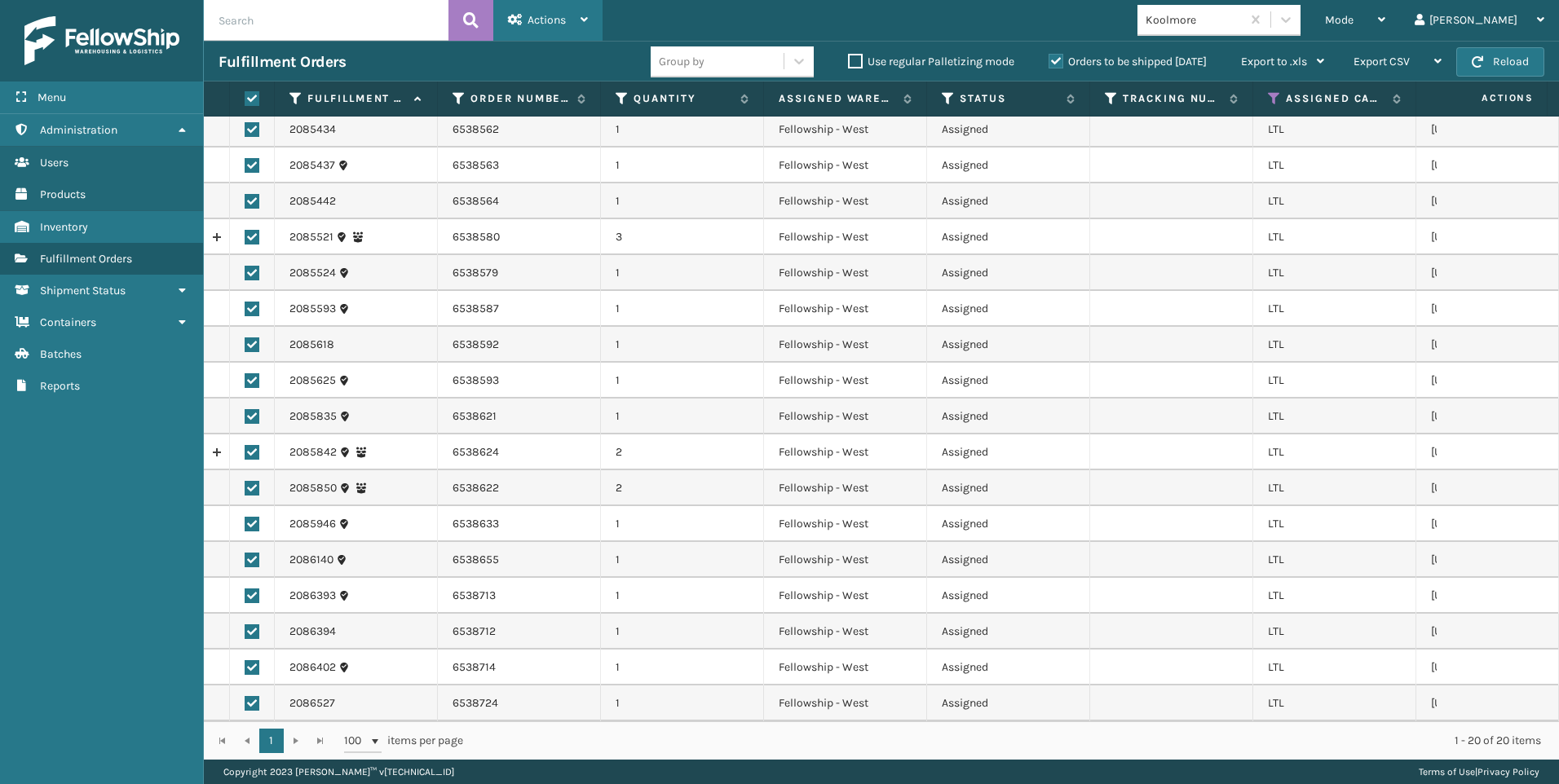
click at [570, 9] on div "Actions" at bounding box center [547, 21] width 80 height 41
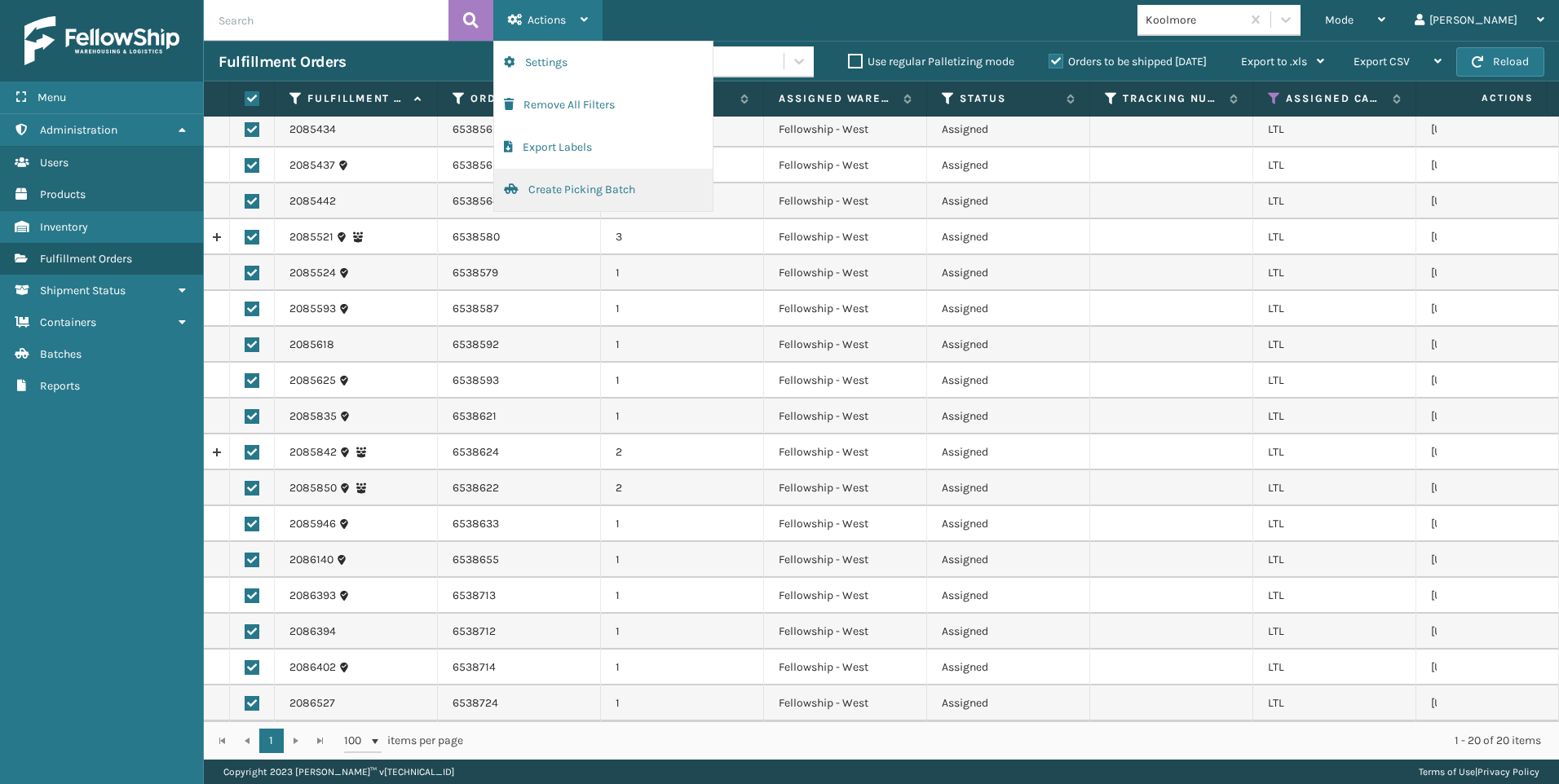
click at [609, 189] on button "Create Picking Batch" at bounding box center [603, 190] width 219 height 43
